Goal: Task Accomplishment & Management: Complete application form

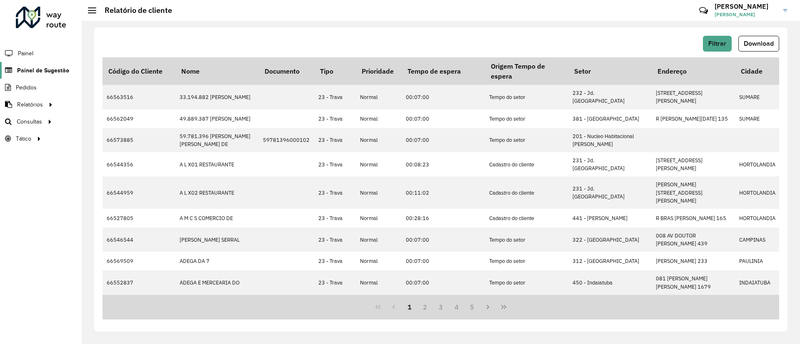
click at [37, 67] on span "Painel de Sugestão" at bounding box center [43, 70] width 52 height 9
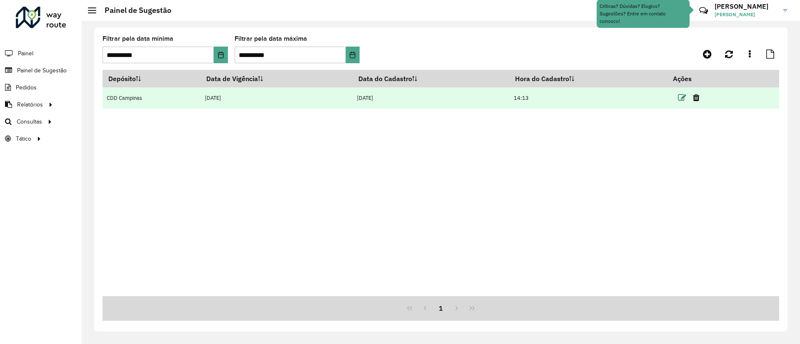
click at [681, 97] on icon at bounding box center [682, 98] width 8 height 8
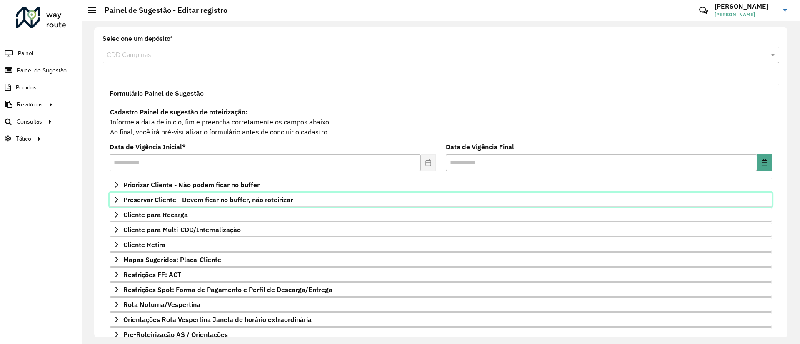
click at [177, 195] on link "Preservar Cliente - Devem ficar no buffer, não roteirizar" at bounding box center [441, 200] width 662 height 14
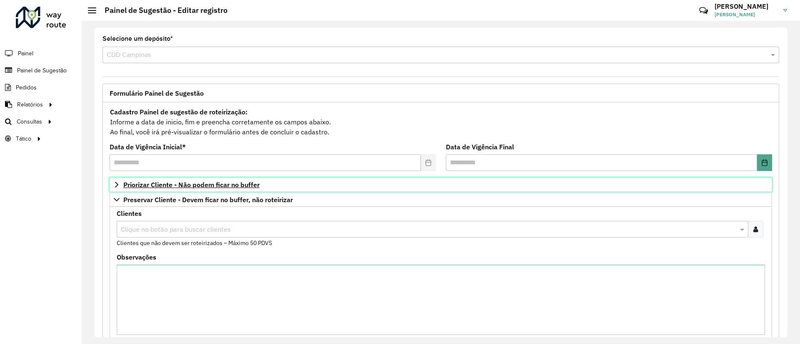
click at [185, 184] on span "Priorizar Cliente - Não podem ficar no buffer" at bounding box center [191, 185] width 136 height 7
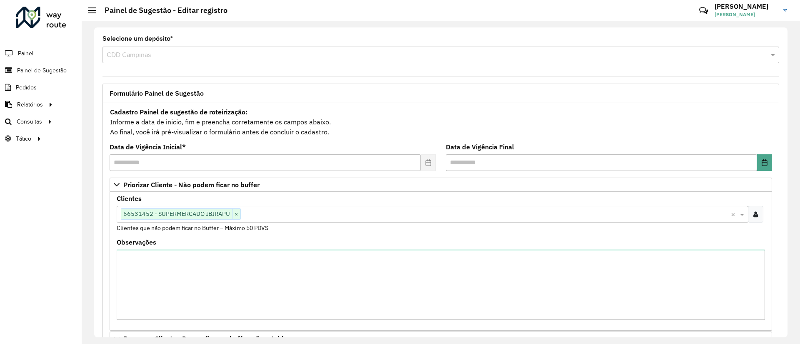
click at [252, 213] on input "text" at bounding box center [486, 215] width 490 height 10
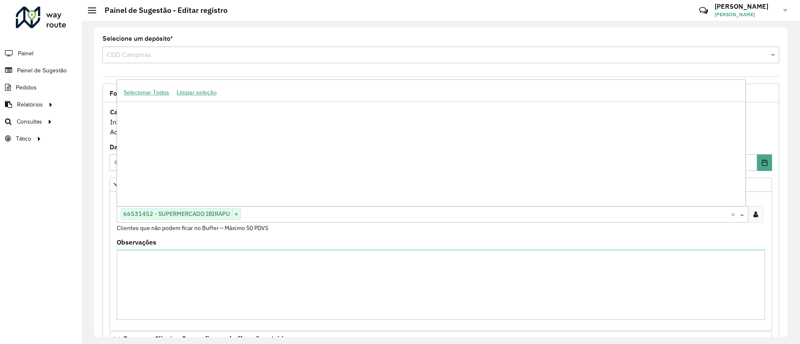
paste input "*****"
type input "*****"
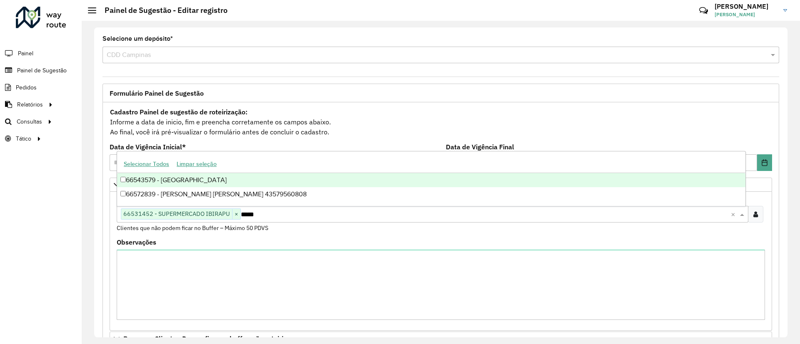
click at [249, 180] on div "66543579 - [GEOGRAPHIC_DATA]" at bounding box center [431, 180] width 628 height 14
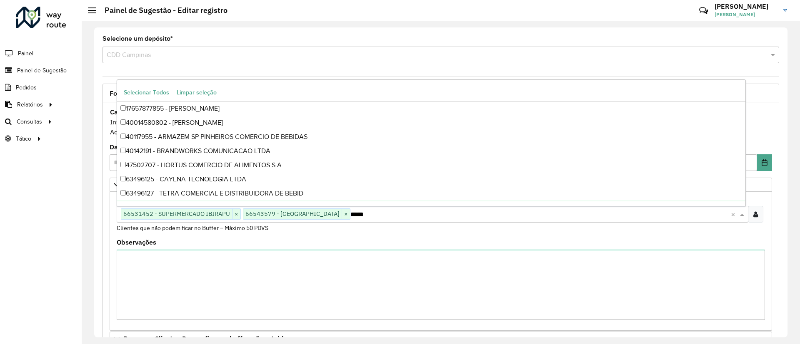
click at [28, 216] on div "Roteirizador AmbevTech Painel Painel de Sugestão Pedidos Relatórios Clientes Cl…" at bounding box center [41, 172] width 82 height 344
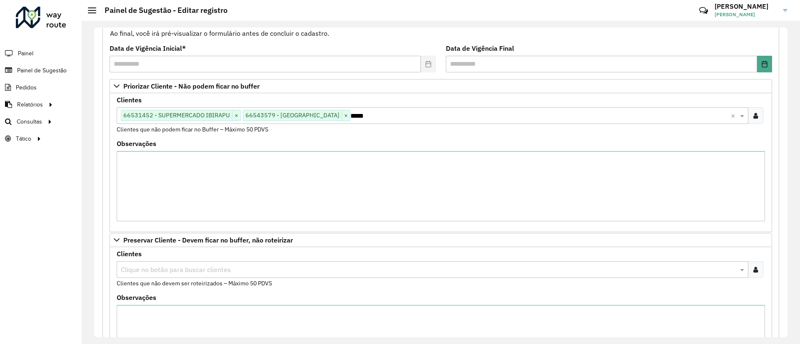
scroll to position [349, 0]
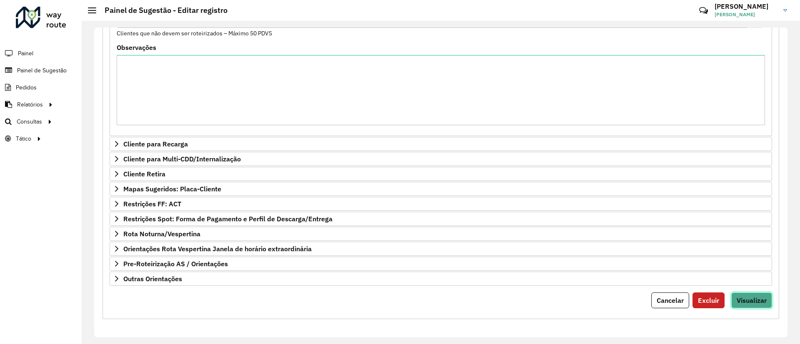
click at [757, 308] on button "Visualizar" at bounding box center [751, 301] width 41 height 16
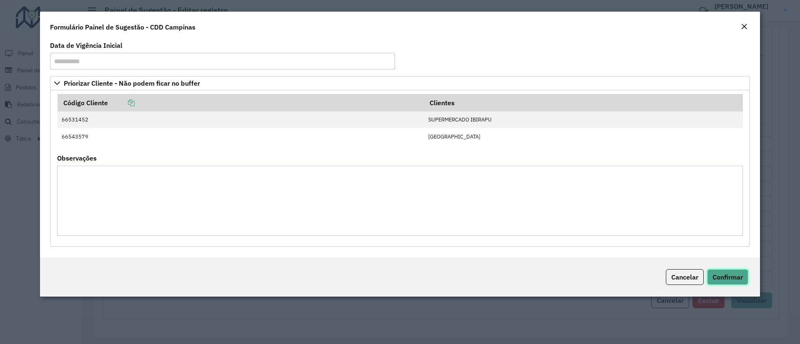
click at [727, 284] on button "Confirmar" at bounding box center [727, 277] width 41 height 16
